Goal: Task Accomplishment & Management: Manage account settings

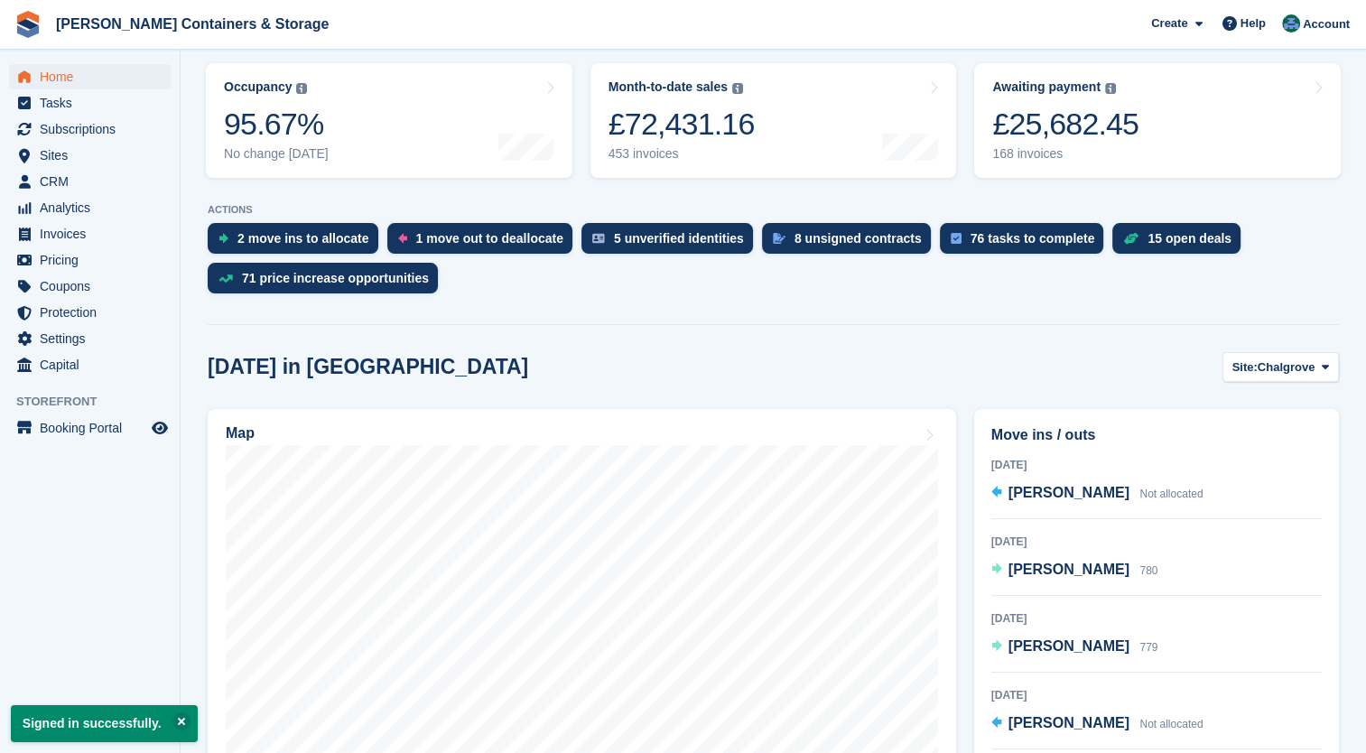
scroll to position [295, 0]
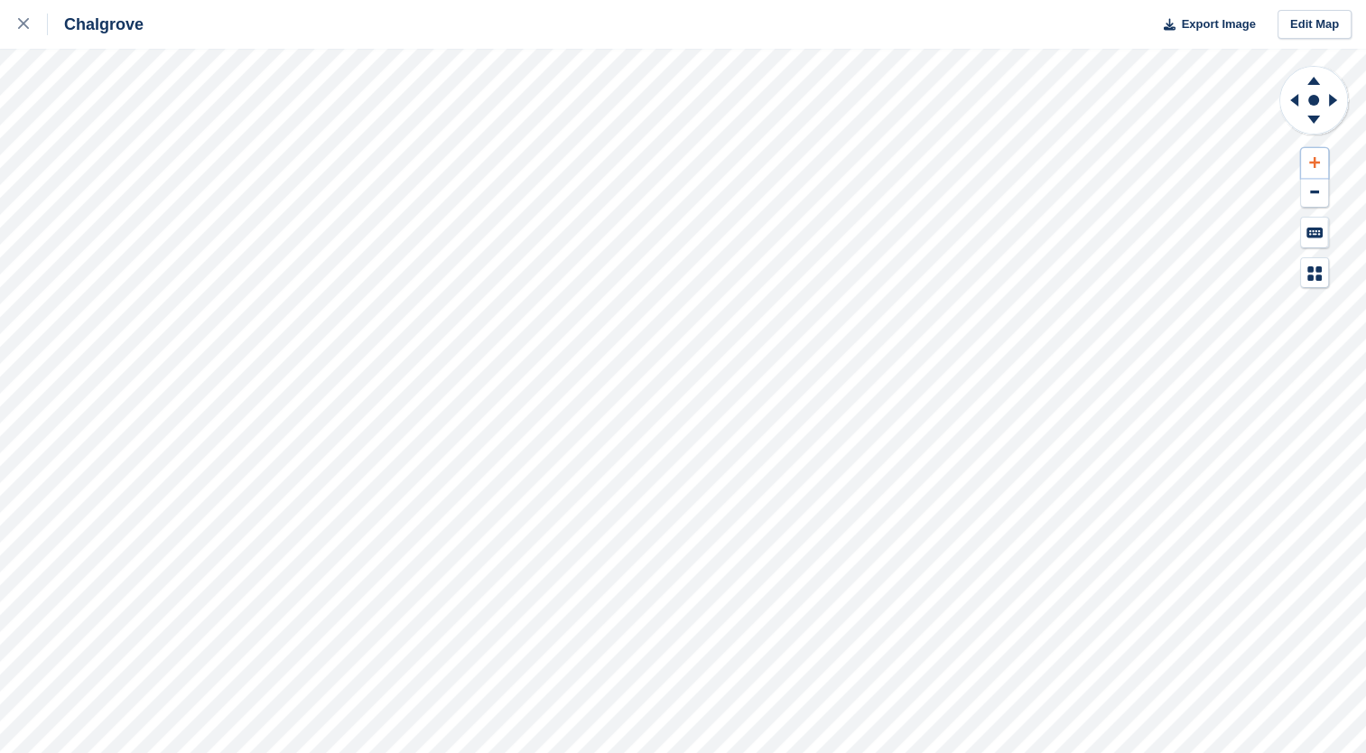
click at [1309, 161] on icon at bounding box center [1314, 162] width 11 height 13
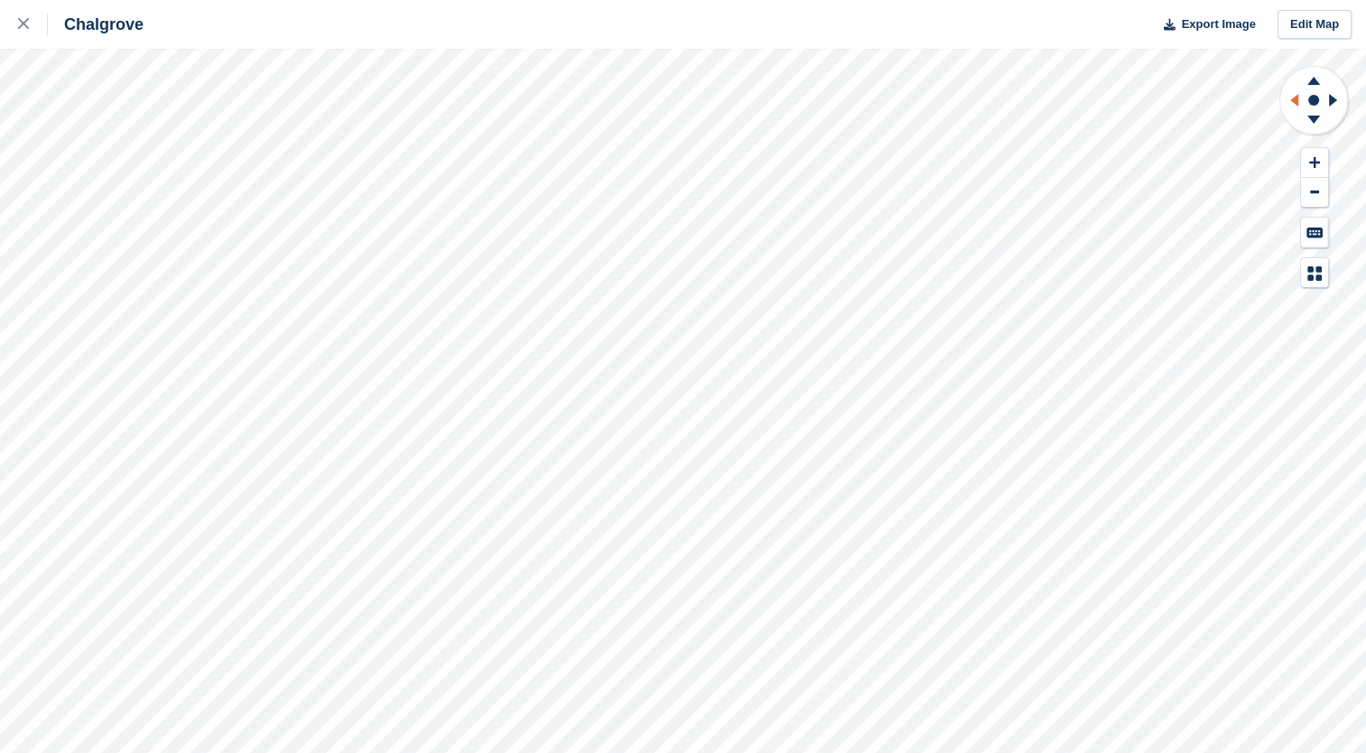
click at [1293, 99] on icon at bounding box center [1294, 100] width 8 height 13
click at [1311, 79] on icon at bounding box center [1314, 81] width 13 height 8
click at [1318, 168] on icon at bounding box center [1314, 162] width 11 height 13
click at [1290, 103] on icon at bounding box center [1291, 100] width 23 height 47
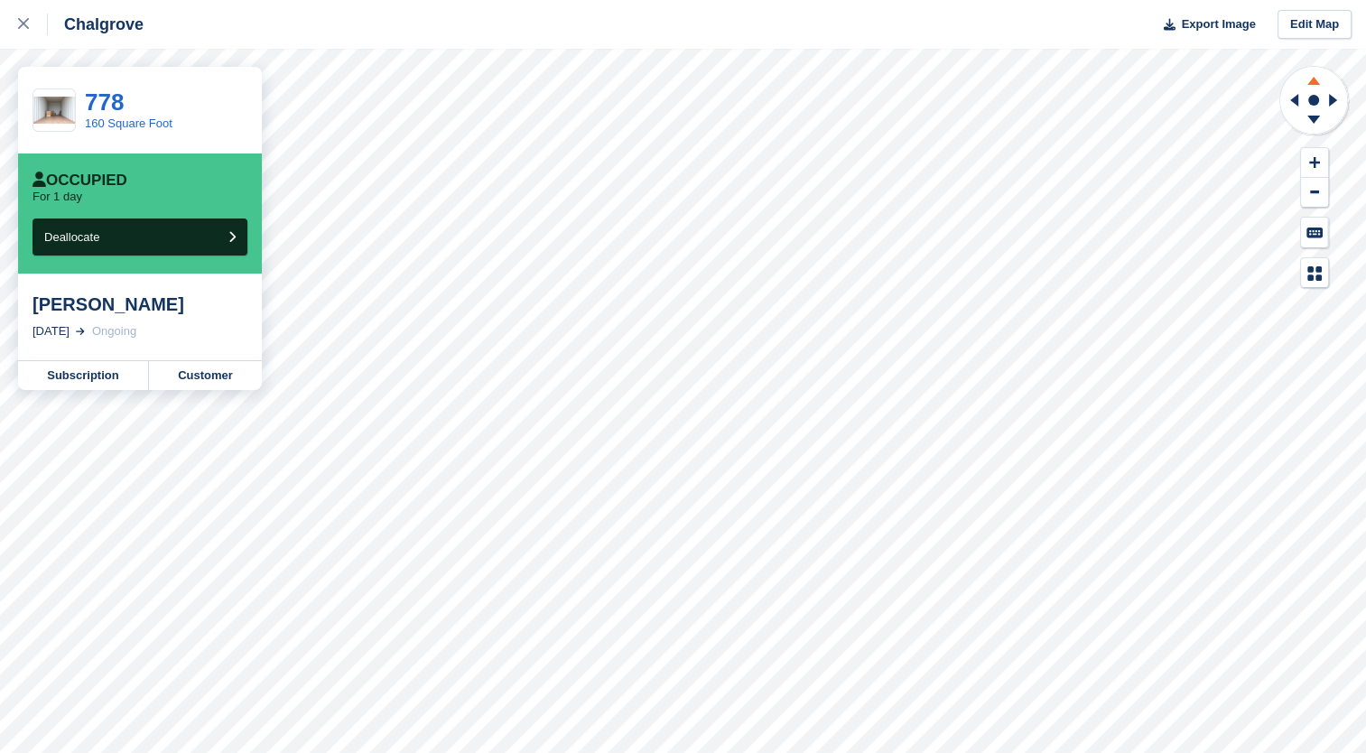
click at [1318, 80] on icon at bounding box center [1313, 78] width 47 height 23
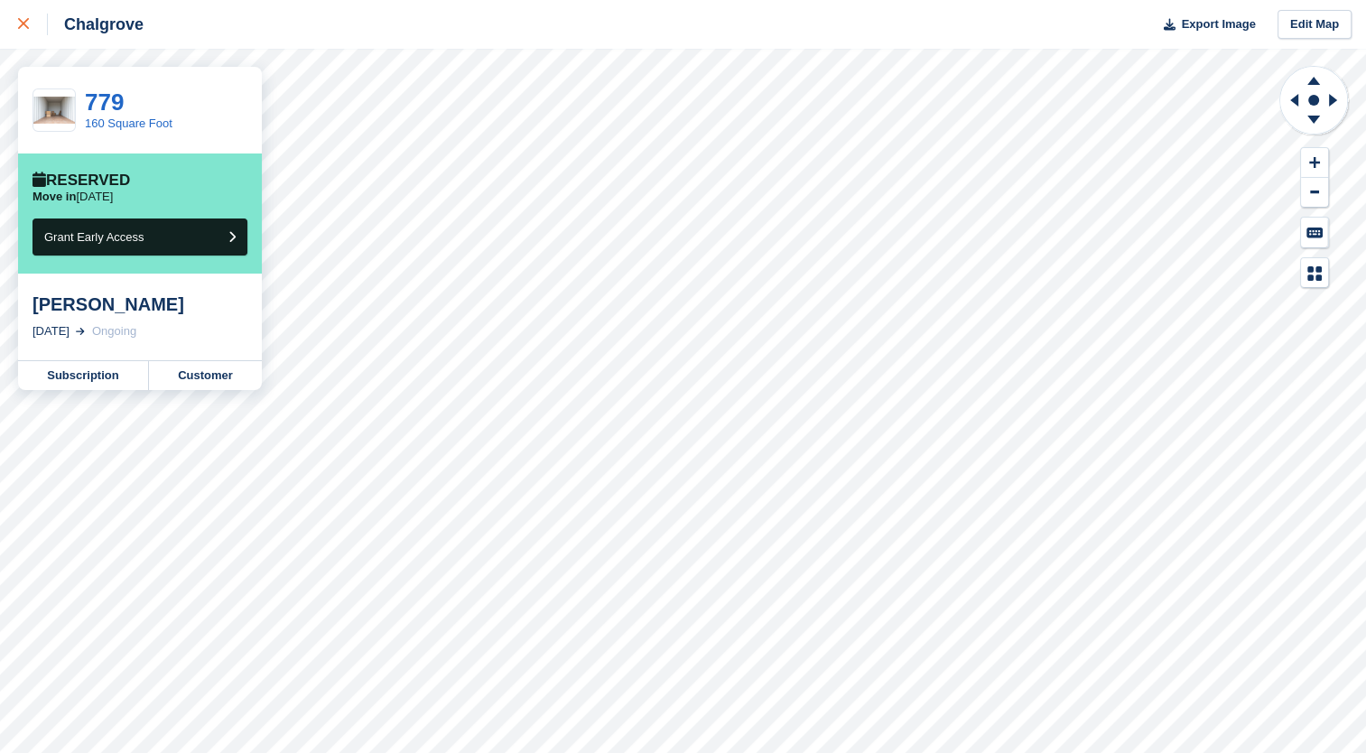
click at [30, 22] on div at bounding box center [33, 25] width 30 height 22
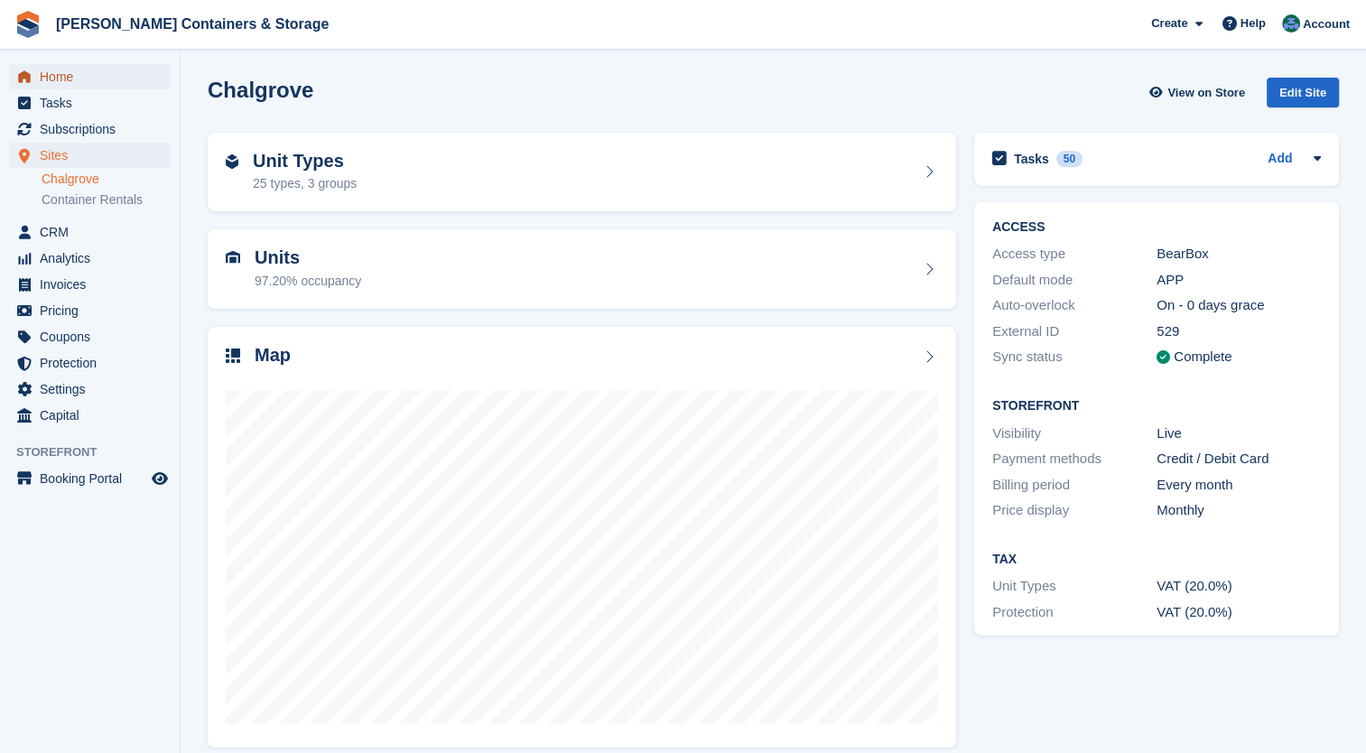
click at [56, 79] on span "Home" at bounding box center [94, 76] width 108 height 25
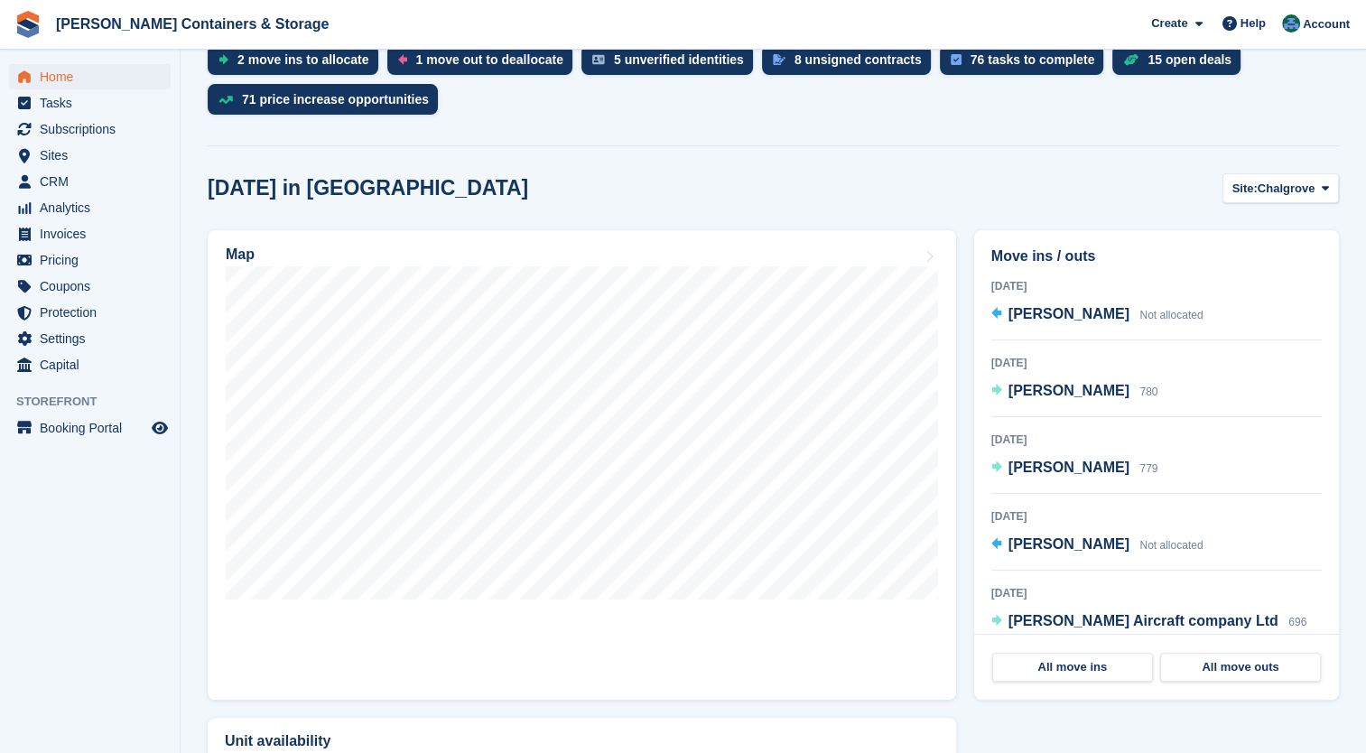
scroll to position [419, 0]
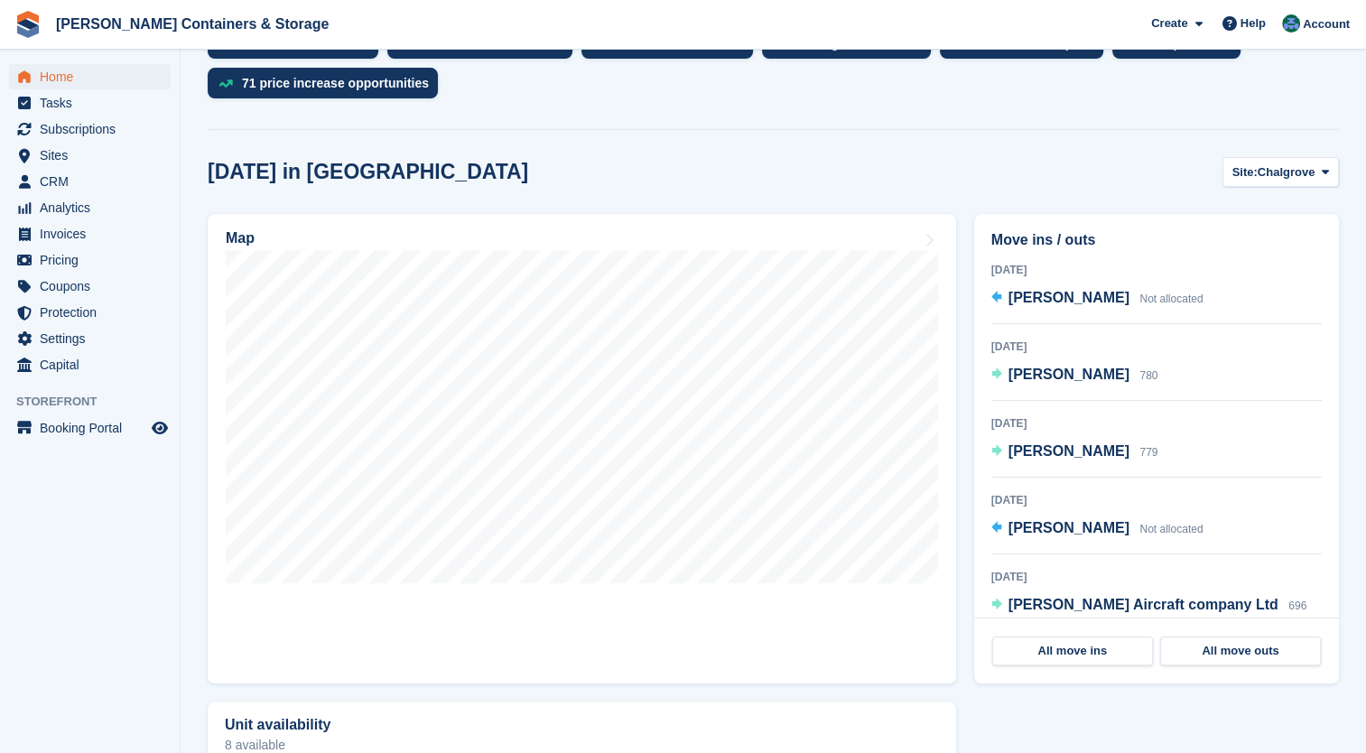
click at [1295, 170] on span "Chalgrove" at bounding box center [1287, 172] width 58 height 18
click at [1280, 247] on link "Container Rentals" at bounding box center [1252, 247] width 157 height 33
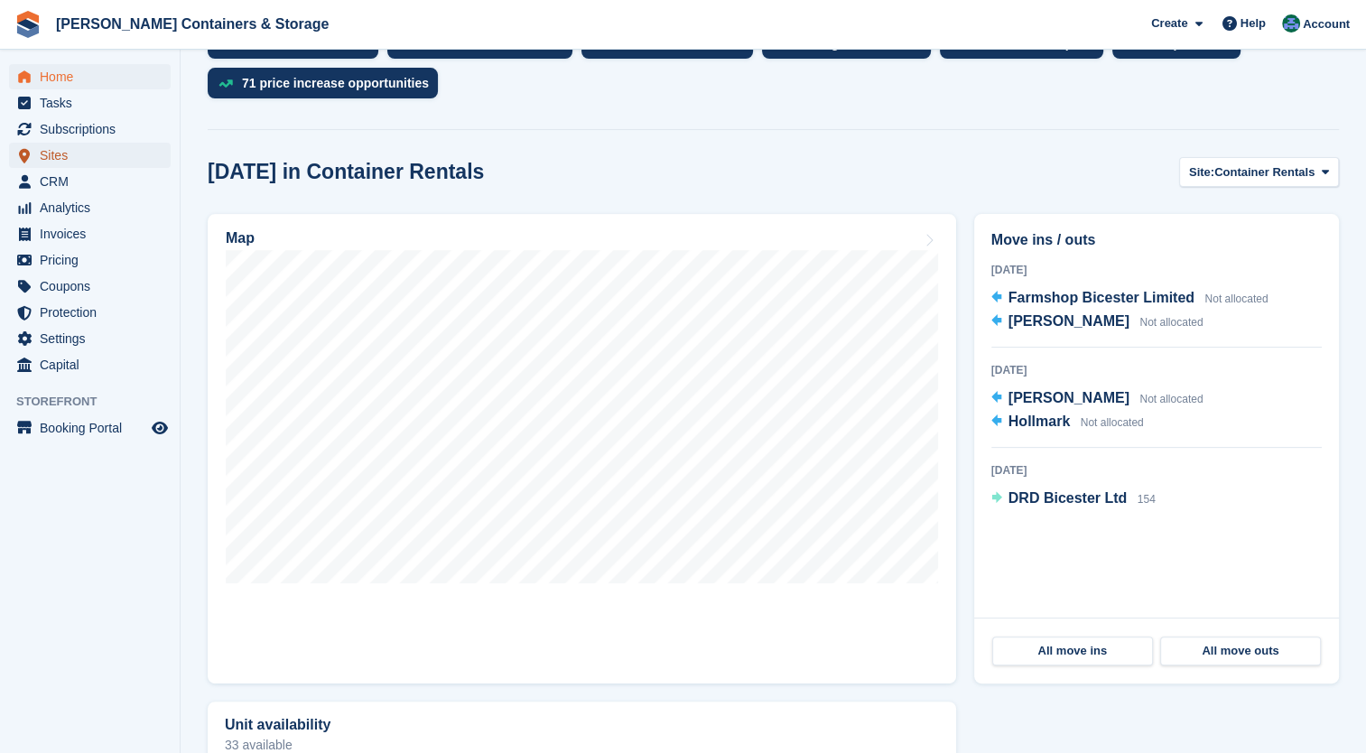
click at [61, 154] on span "Sites" at bounding box center [94, 155] width 108 height 25
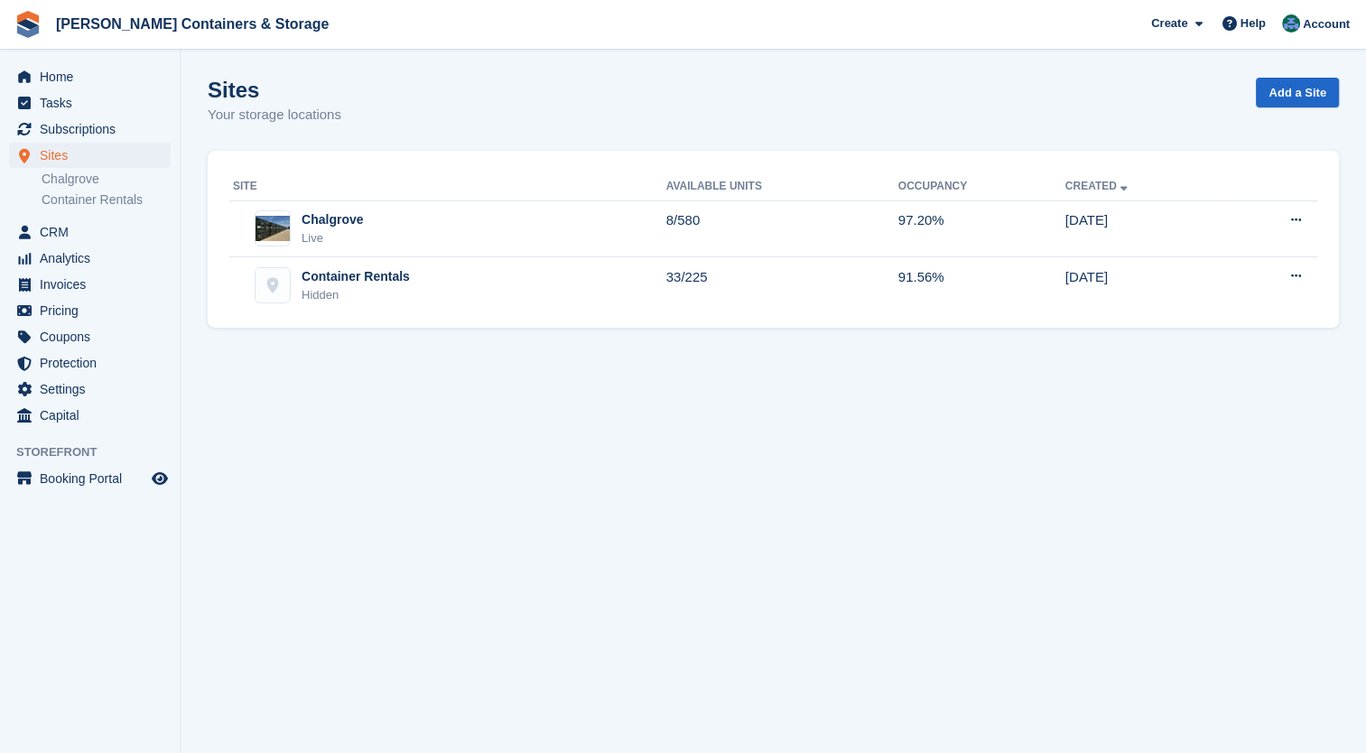
click at [541, 292] on div "Container Rentals Hidden" at bounding box center [449, 285] width 433 height 37
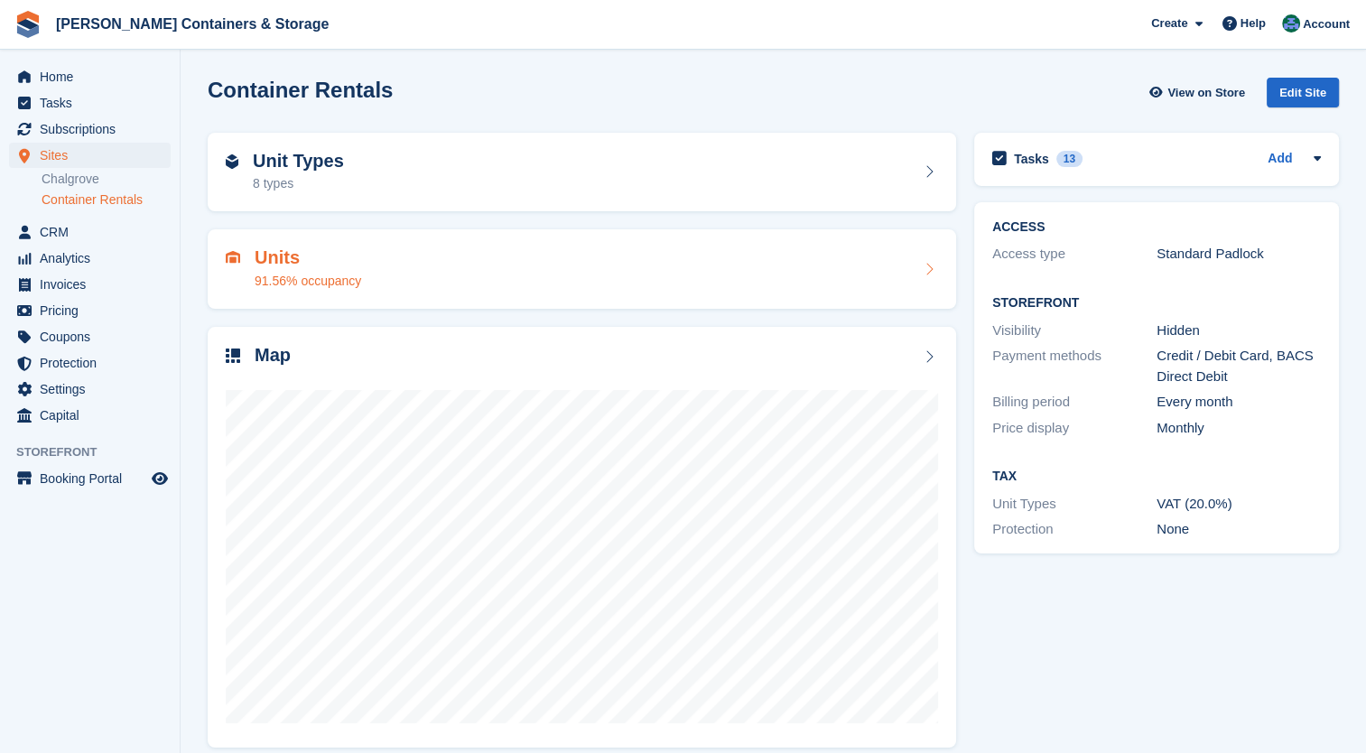
click at [910, 257] on div "Units 91.56% occupancy" at bounding box center [582, 268] width 712 height 43
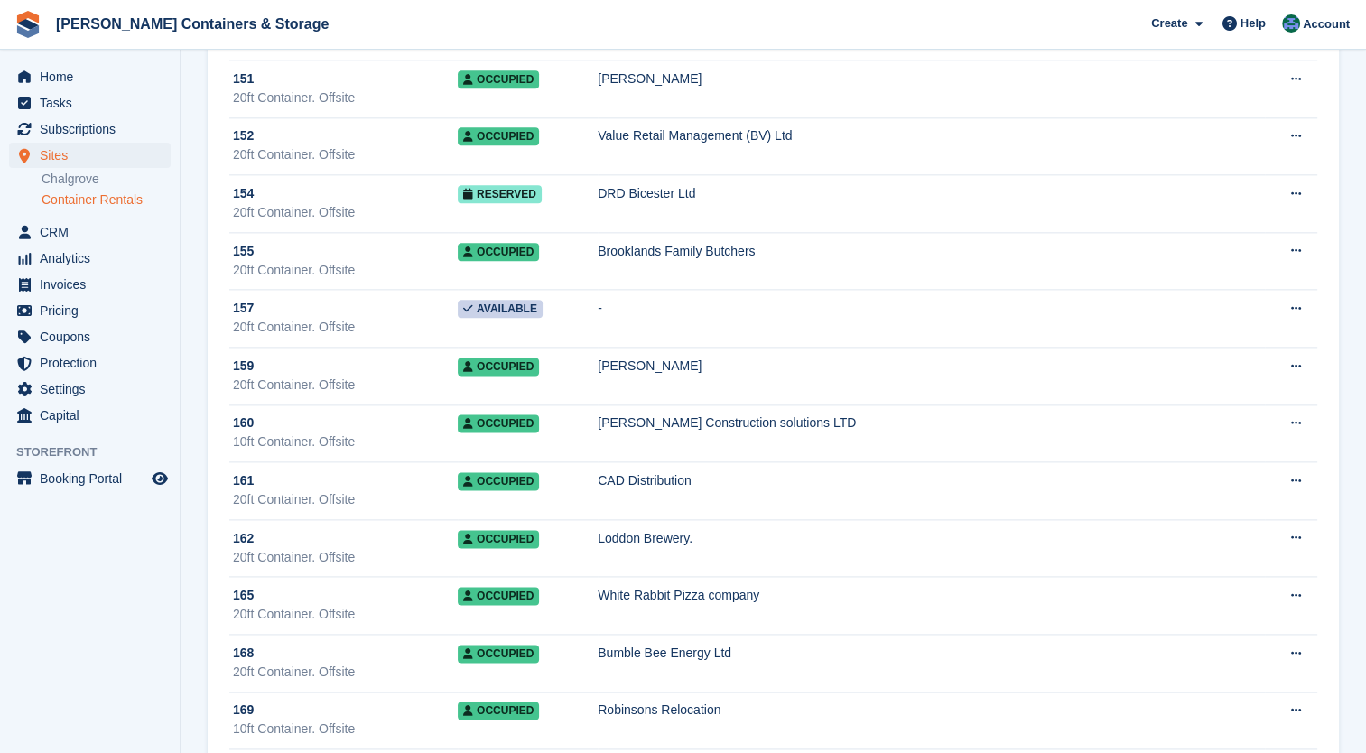
scroll to position [2168, 0]
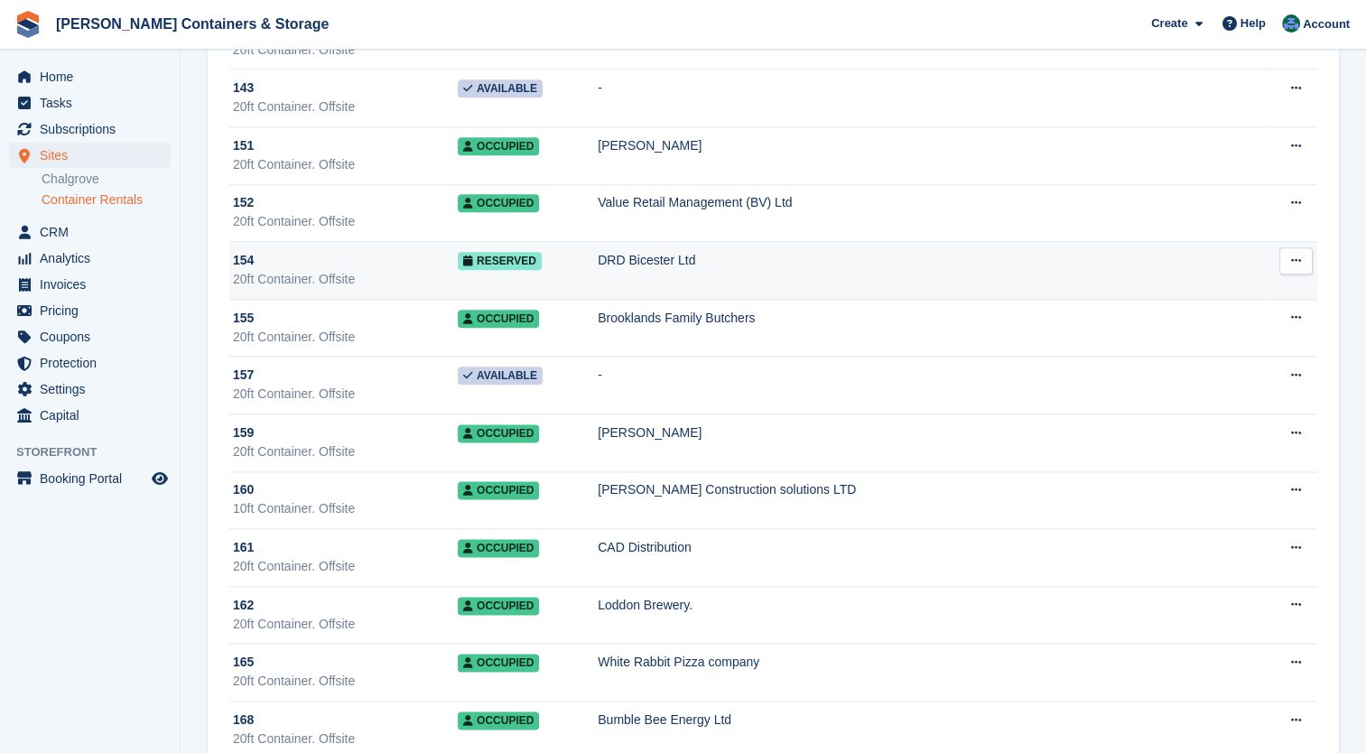
click at [303, 262] on div "154" at bounding box center [345, 260] width 225 height 19
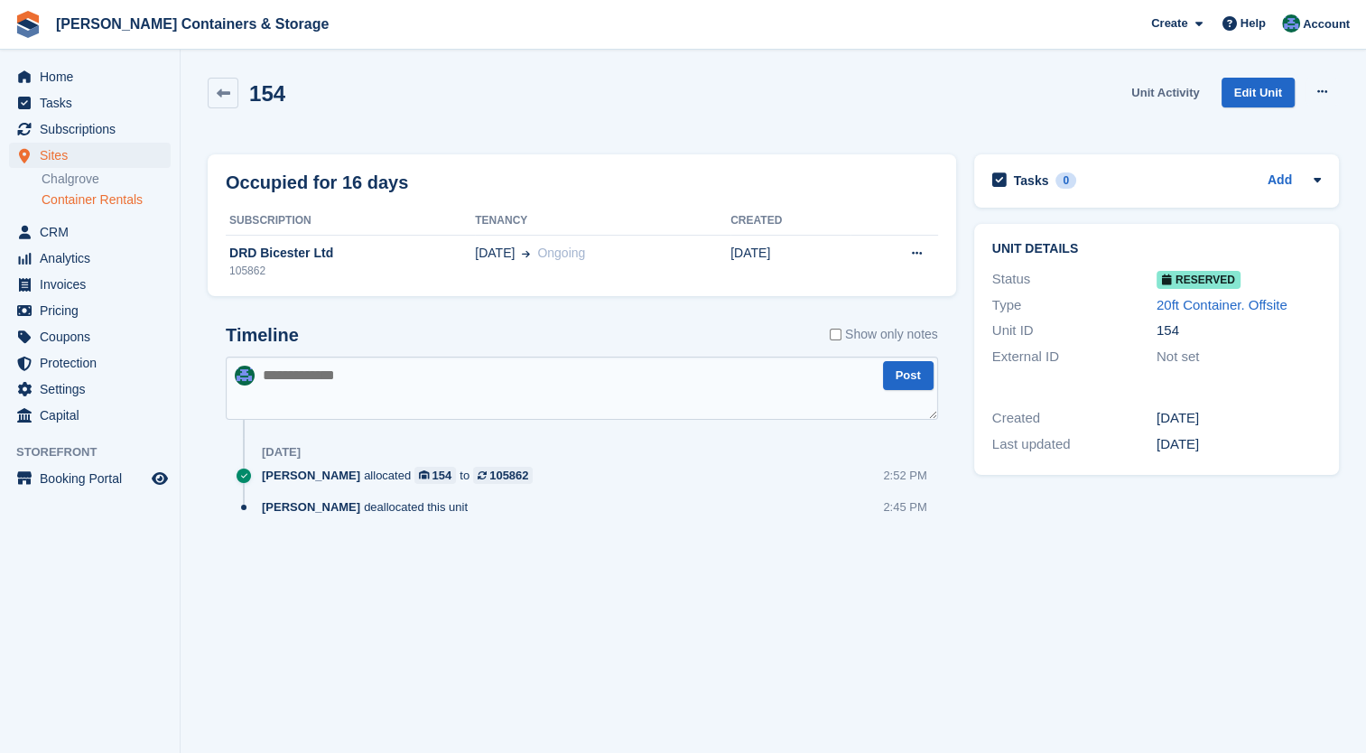
click at [1182, 97] on link "Unit Activity" at bounding box center [1165, 93] width 82 height 30
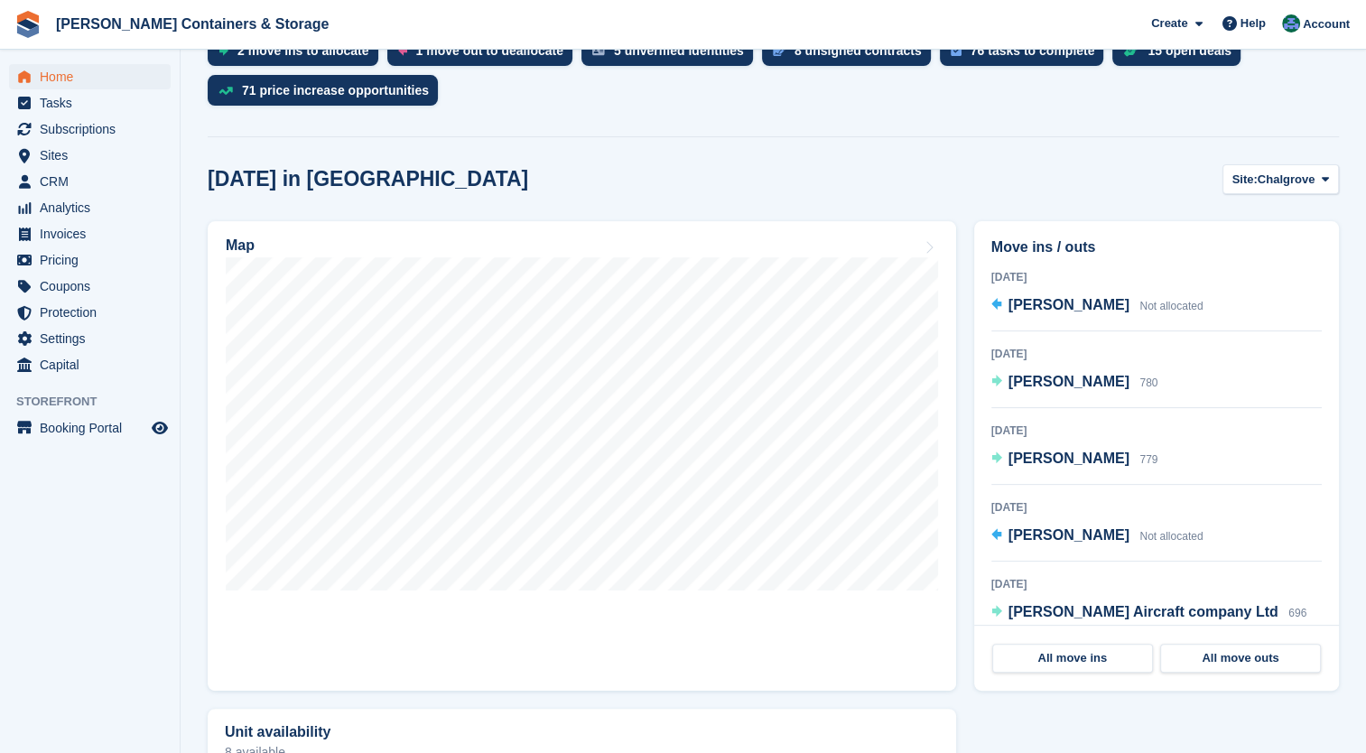
scroll to position [415, 0]
